Goal: Find specific page/section: Find specific page/section

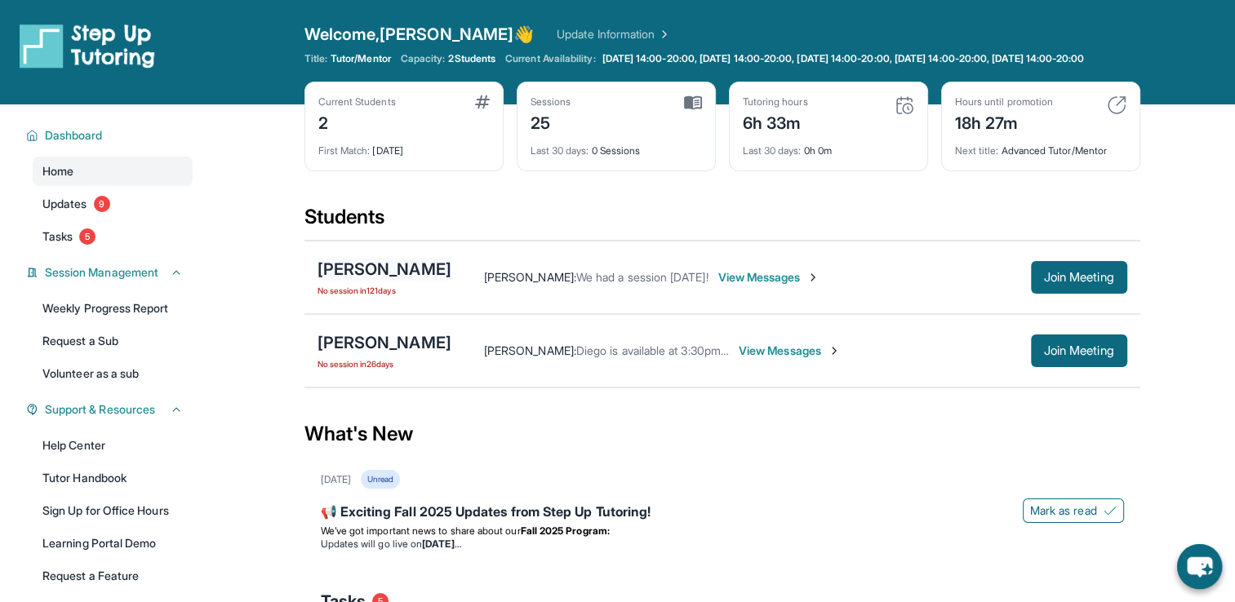
click at [424, 281] on div "[PERSON_NAME]" at bounding box center [384, 269] width 134 height 23
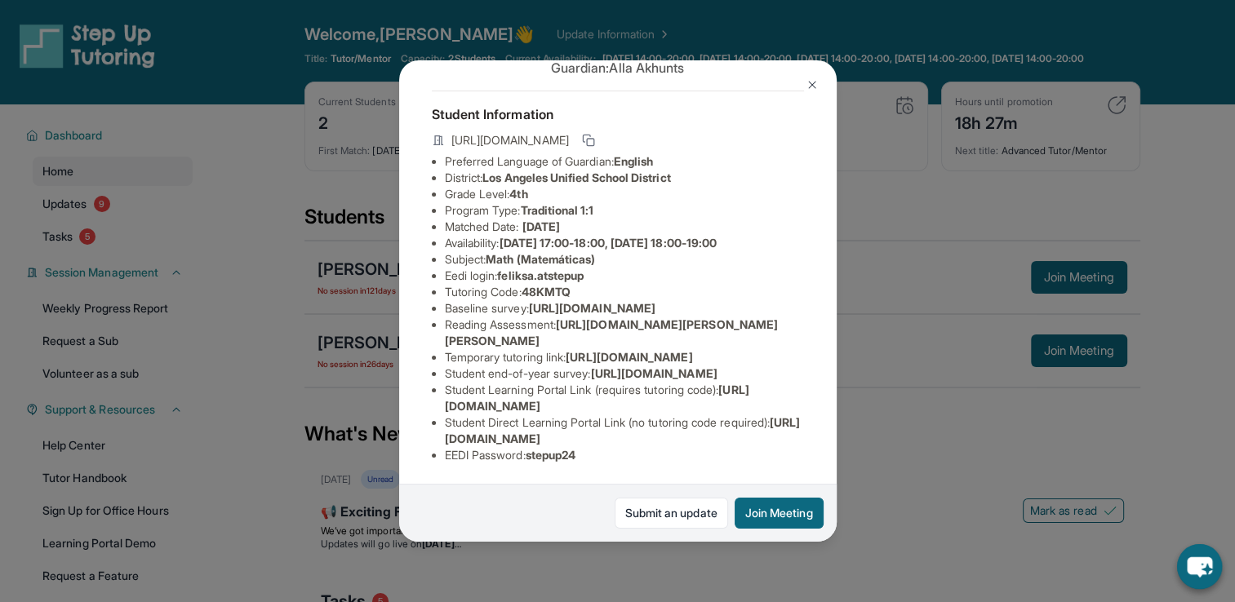
scroll to position [26, 0]
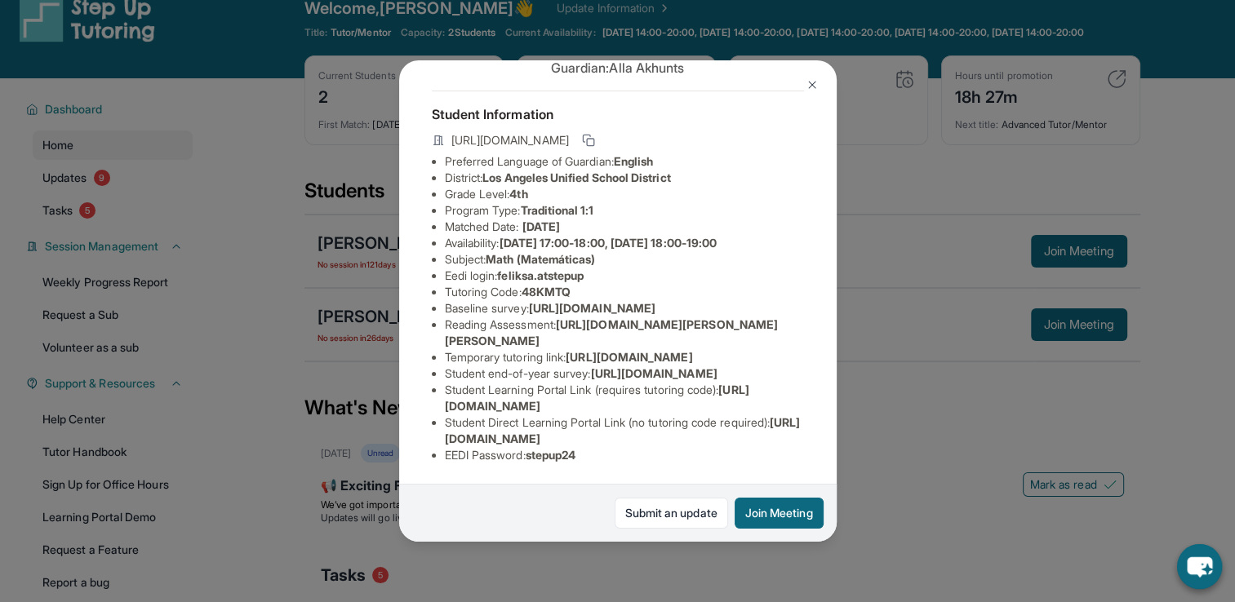
drag, startPoint x: 787, startPoint y: 426, endPoint x: 456, endPoint y: 424, distance: 330.5
click at [456, 424] on li "Student Direct Learning Portal Link (no tutoring code required) : [URL][DOMAIN_…" at bounding box center [624, 431] width 359 height 33
drag, startPoint x: 456, startPoint y: 424, endPoint x: 608, endPoint y: 317, distance: 186.1
click at [608, 366] on span "[URL][DOMAIN_NAME]" at bounding box center [653, 373] width 126 height 14
drag, startPoint x: 609, startPoint y: 283, endPoint x: 441, endPoint y: 264, distance: 169.2
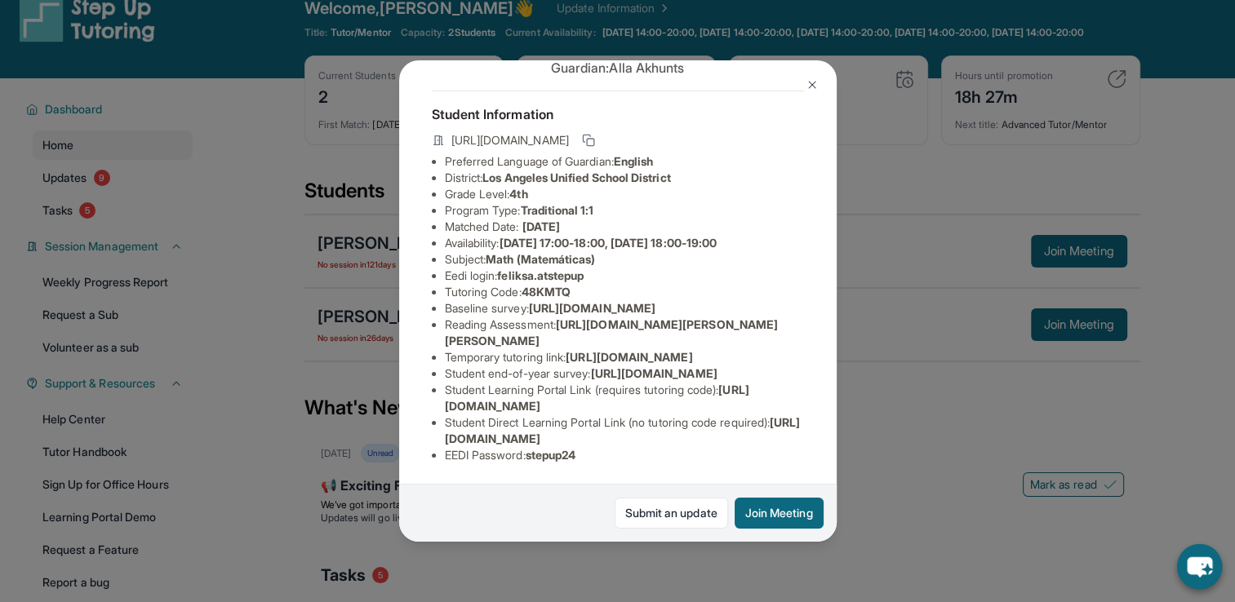
click at [441, 264] on ul "Preferred Language of Guardian: English District: [GEOGRAPHIC_DATA] Unified Sch…" at bounding box center [618, 308] width 372 height 310
copy span "[URL][DOMAIN_NAME]"
